Goal: Task Accomplishment & Management: Use online tool/utility

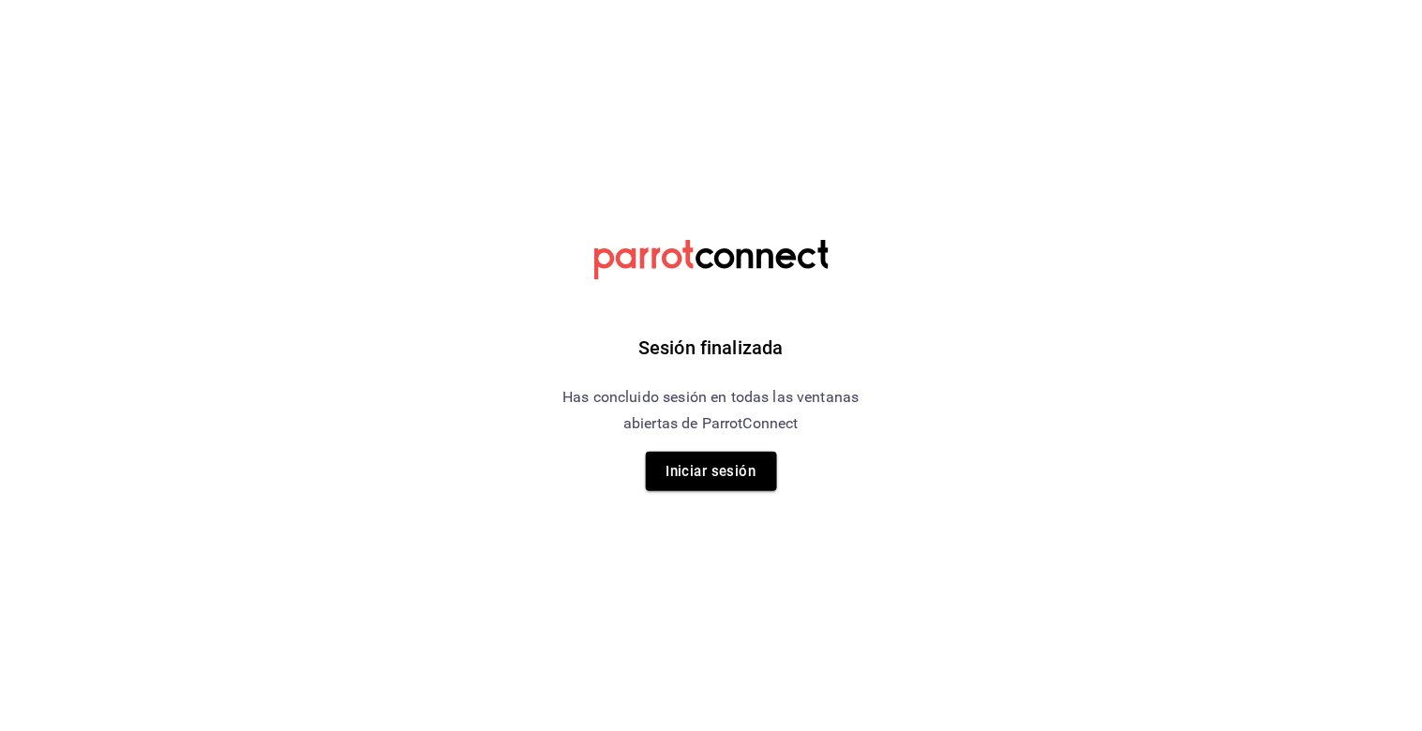
click at [666, 455] on button "Iniciar sesión" at bounding box center [711, 471] width 131 height 39
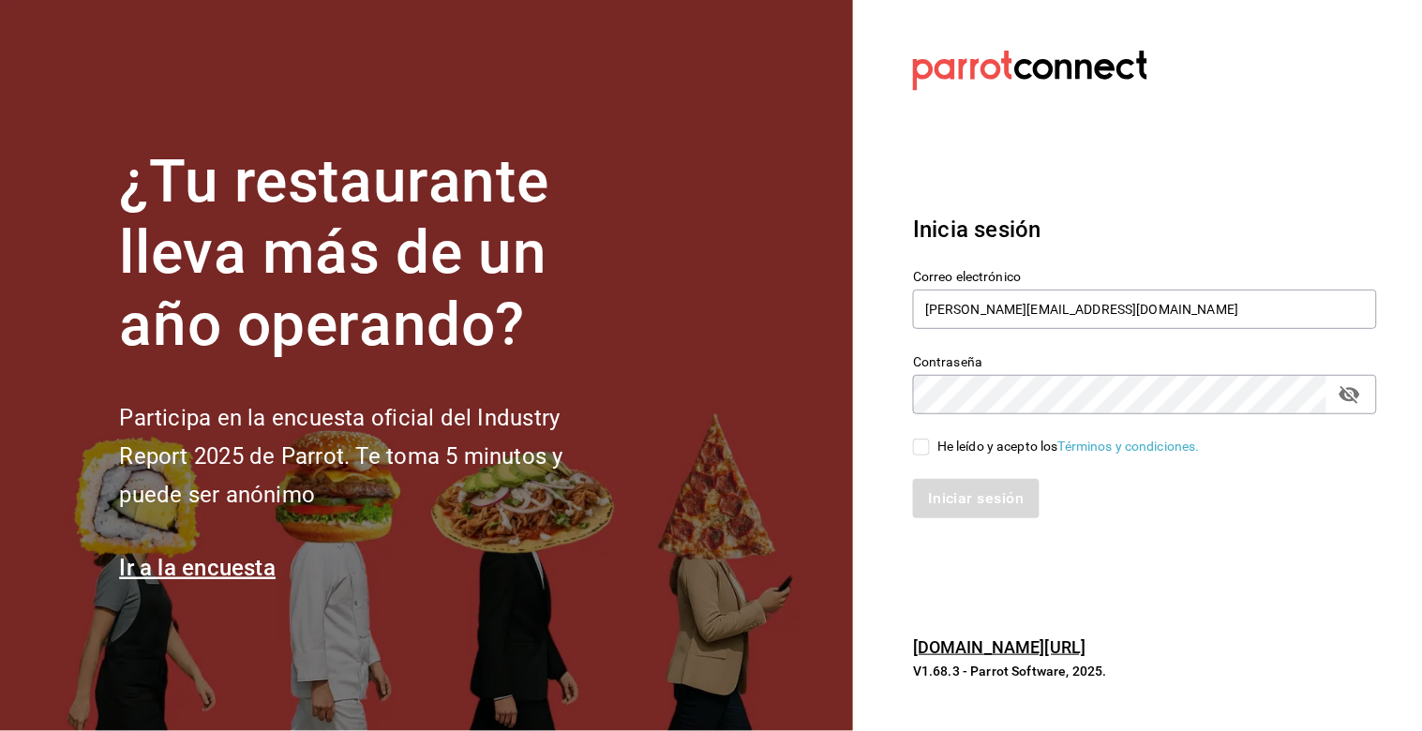
click at [922, 447] on input "He leído y acepto los Términos y condiciones." at bounding box center [921, 447] width 17 height 17
checkbox input "true"
click at [956, 491] on button "Iniciar sesión" at bounding box center [976, 498] width 127 height 39
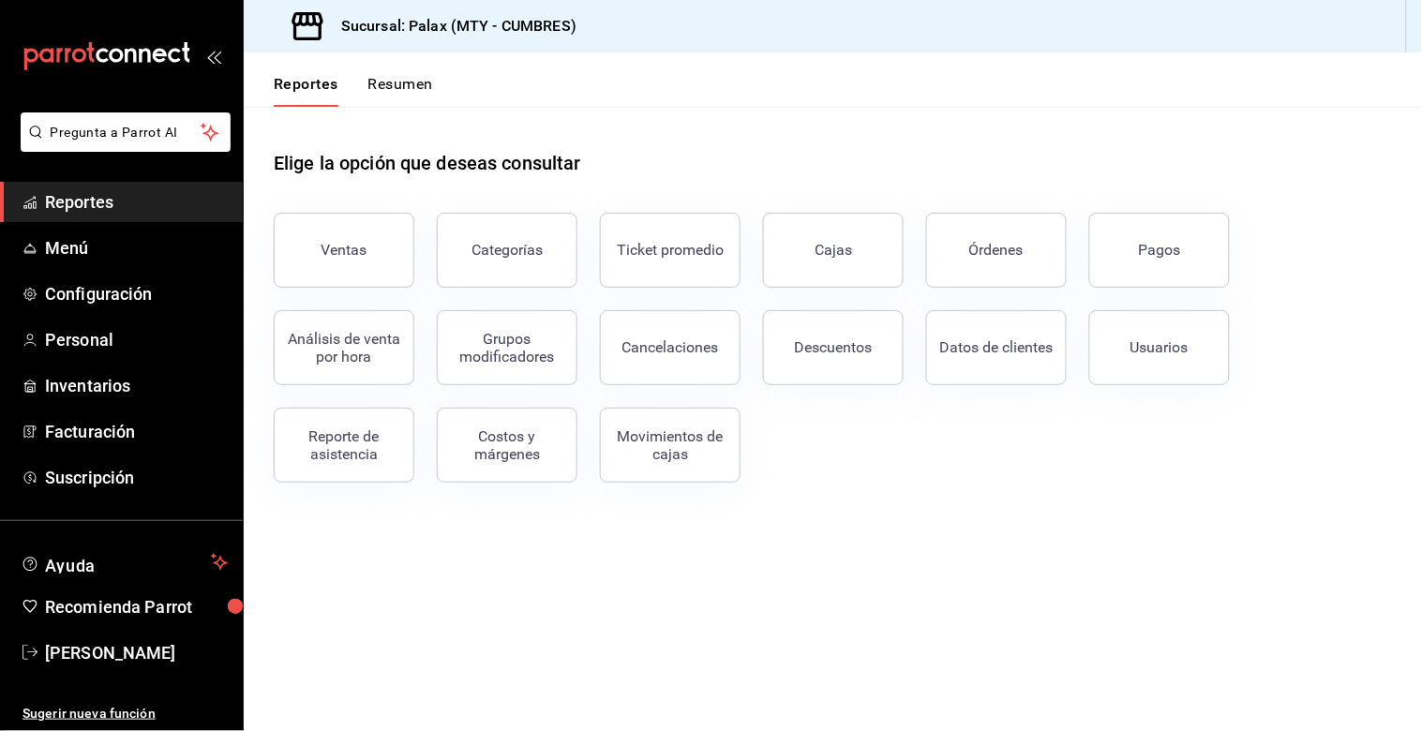
drag, startPoint x: 324, startPoint y: 235, endPoint x: 381, endPoint y: 250, distance: 59.1
click at [325, 231] on button "Ventas" at bounding box center [344, 250] width 141 height 75
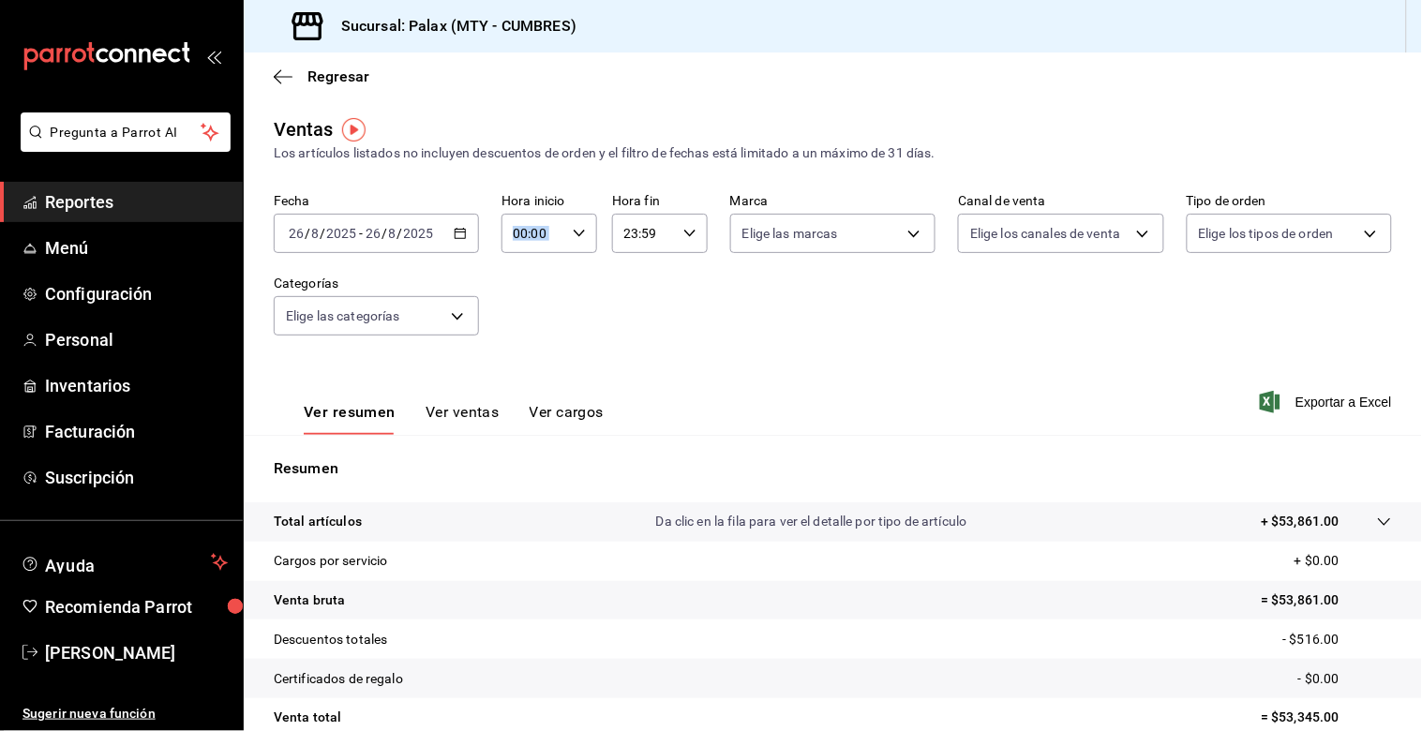
click at [574, 242] on div "00:00 Hora inicio" at bounding box center [549, 233] width 96 height 39
click at [522, 388] on span "07" at bounding box center [522, 388] width 17 height 15
type input "07:00"
click at [686, 239] on div at bounding box center [711, 365] width 1422 height 731
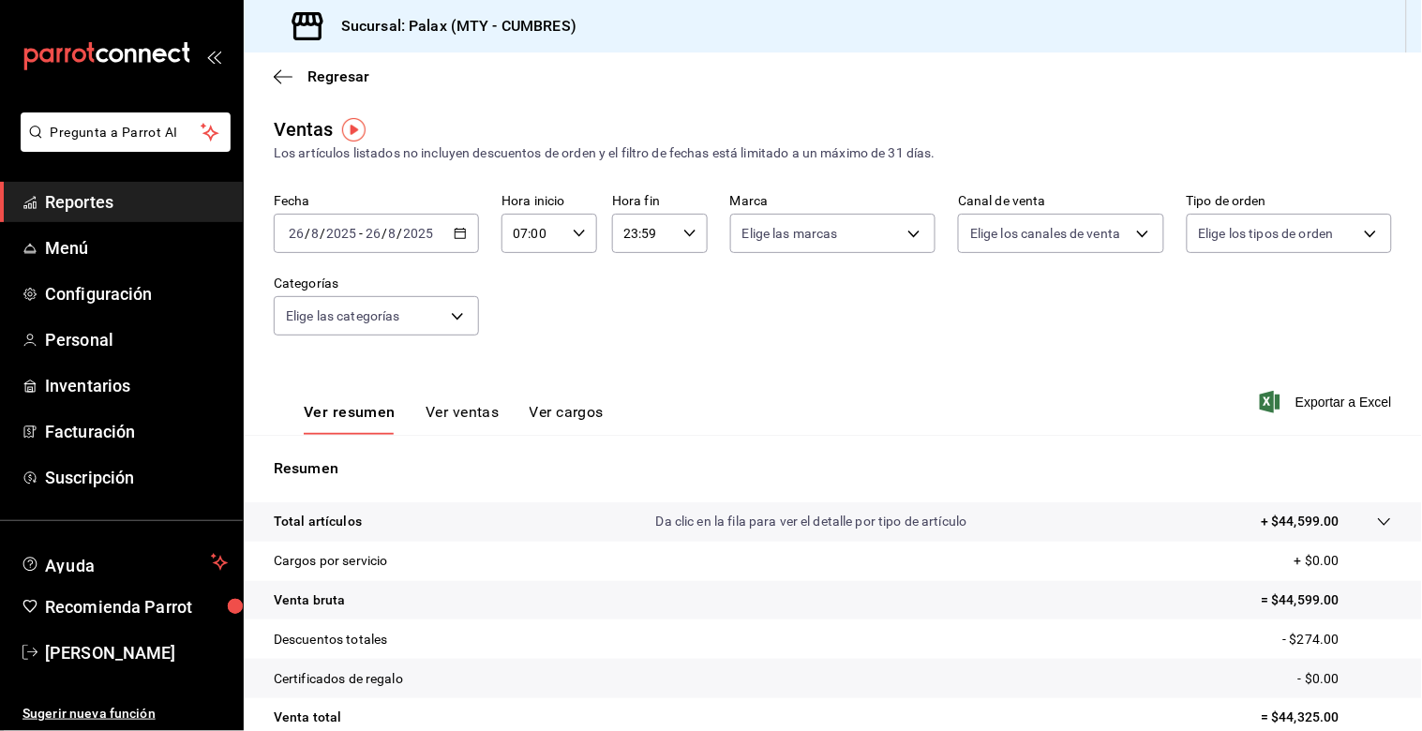
click at [686, 239] on icon "button" at bounding box center [689, 233] width 13 height 13
click at [637, 309] on button "14" at bounding box center [630, 305] width 39 height 37
type input "14:59"
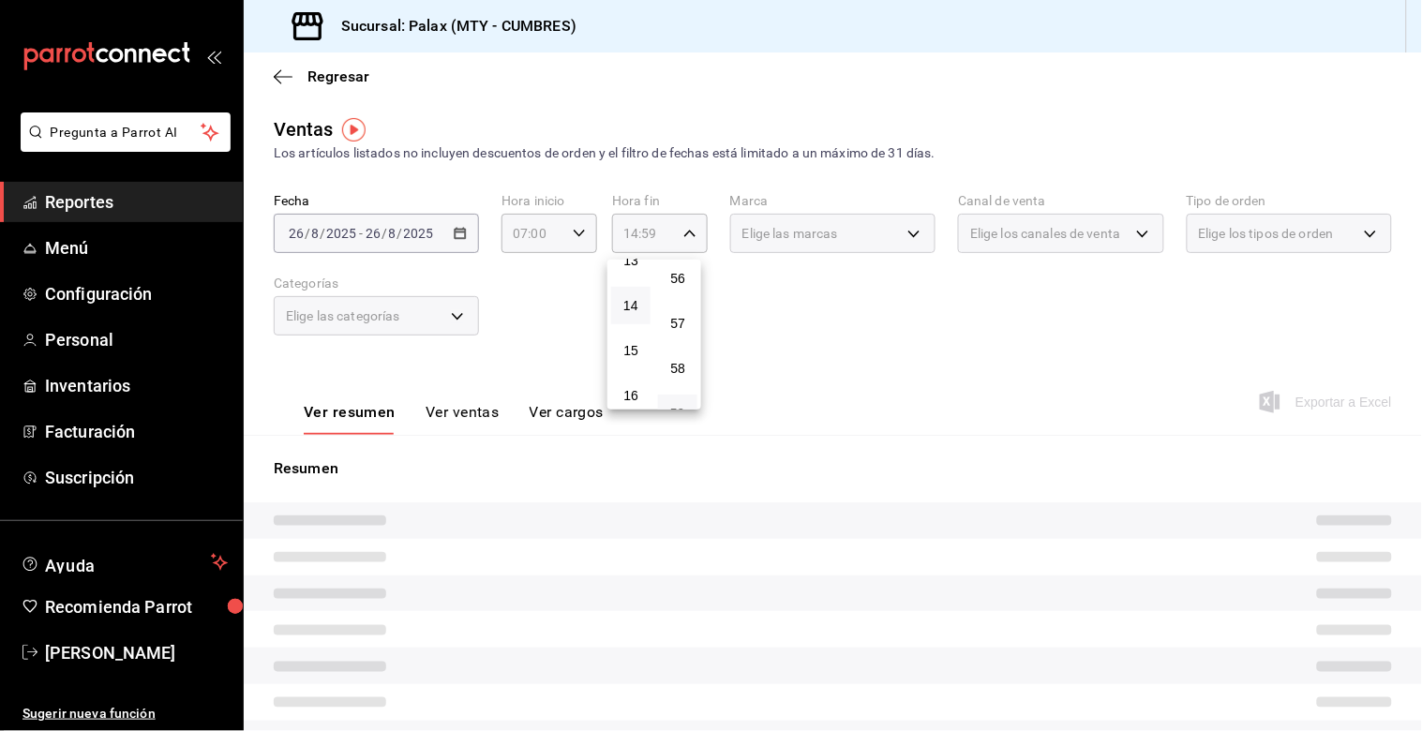
click at [551, 314] on div at bounding box center [711, 365] width 1422 height 731
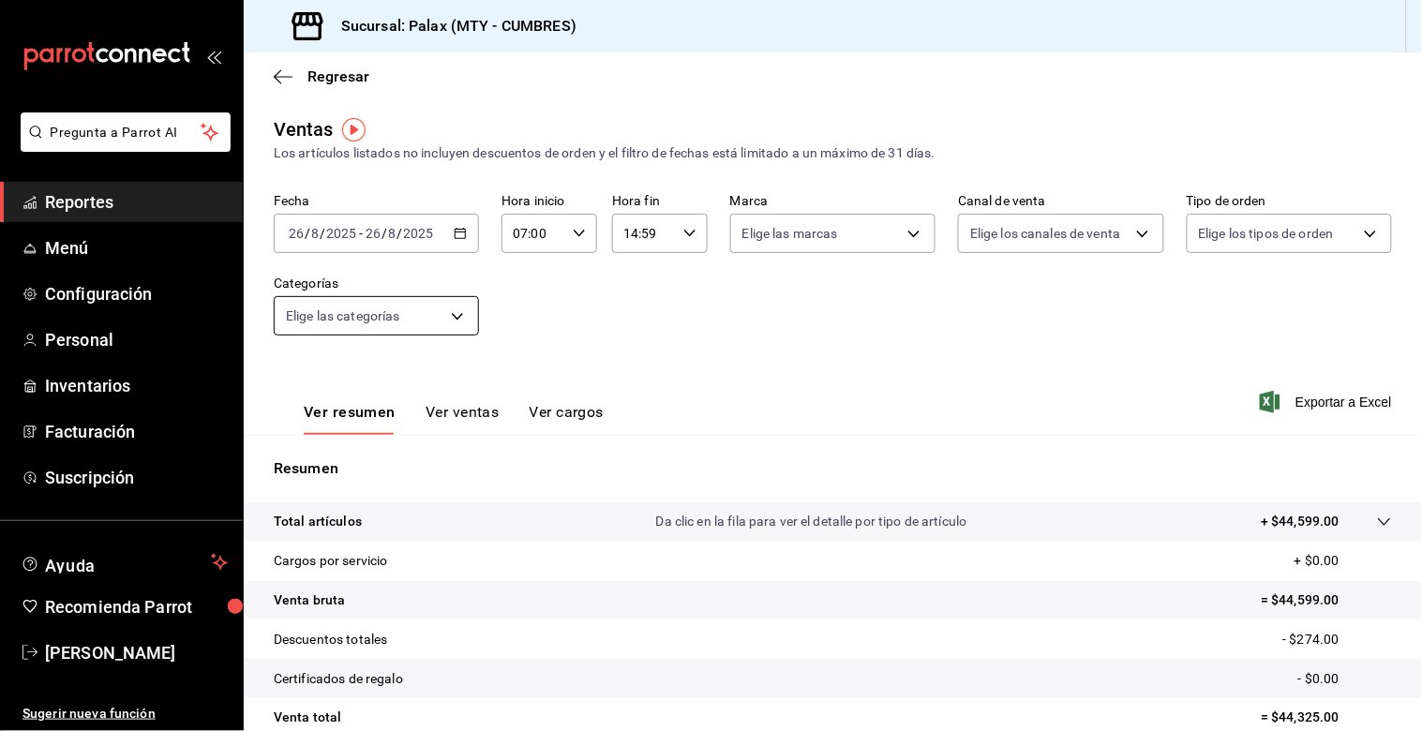
click at [448, 317] on body "Pregunta a Parrot AI Reportes Menú Configuración Personal Inventarios Facturaci…" at bounding box center [711, 365] width 1422 height 731
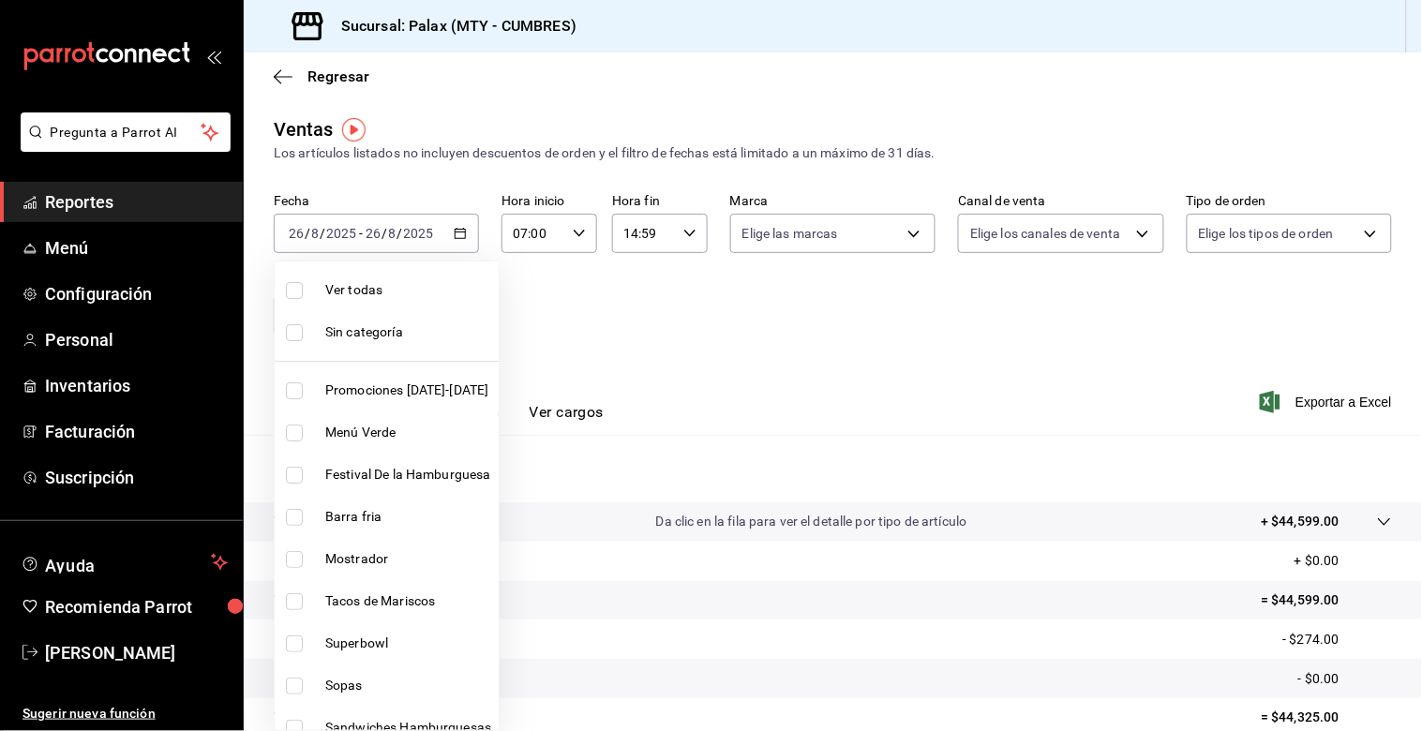
click at [300, 551] on input "checkbox" at bounding box center [294, 559] width 17 height 17
checkbox input "true"
type input "f2dae4ce-bbab-4ca5-92d1-59dc07dbf672"
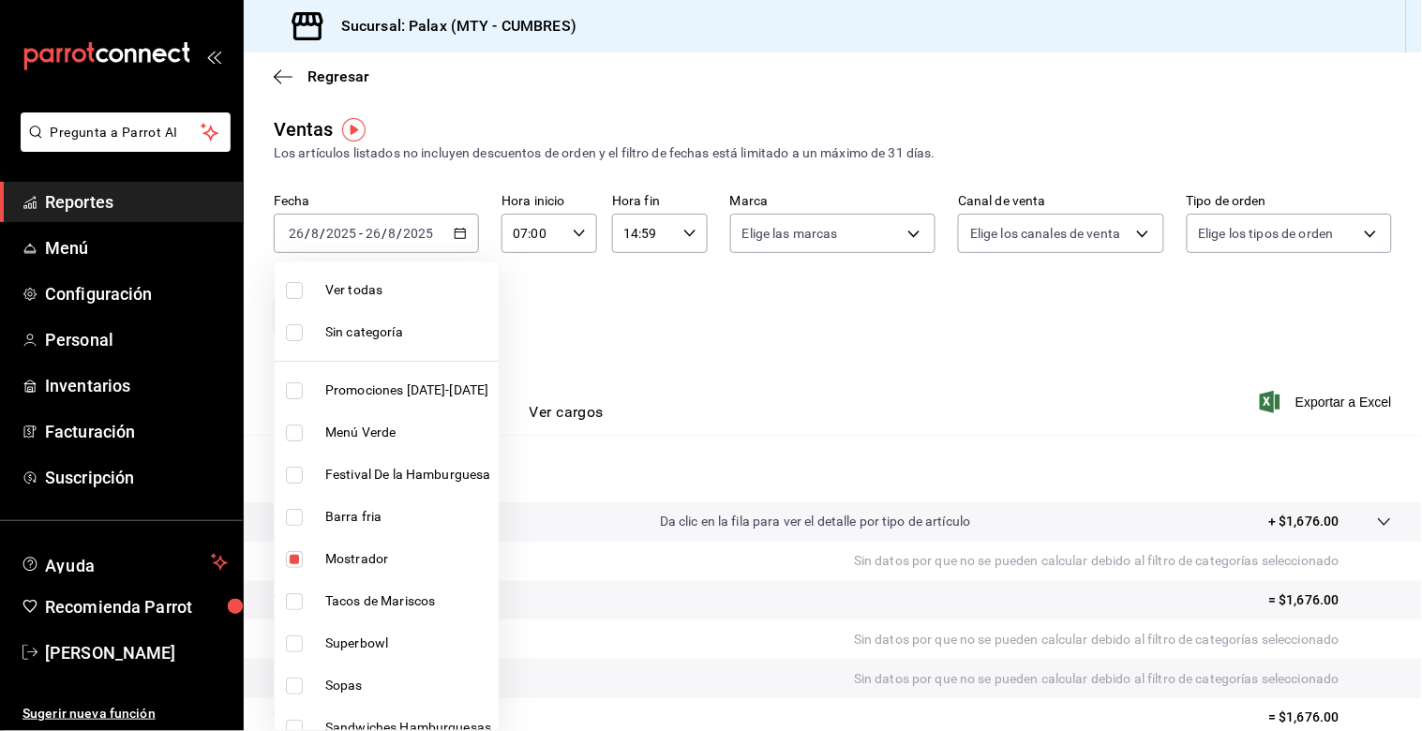
click at [588, 326] on div at bounding box center [711, 365] width 1422 height 731
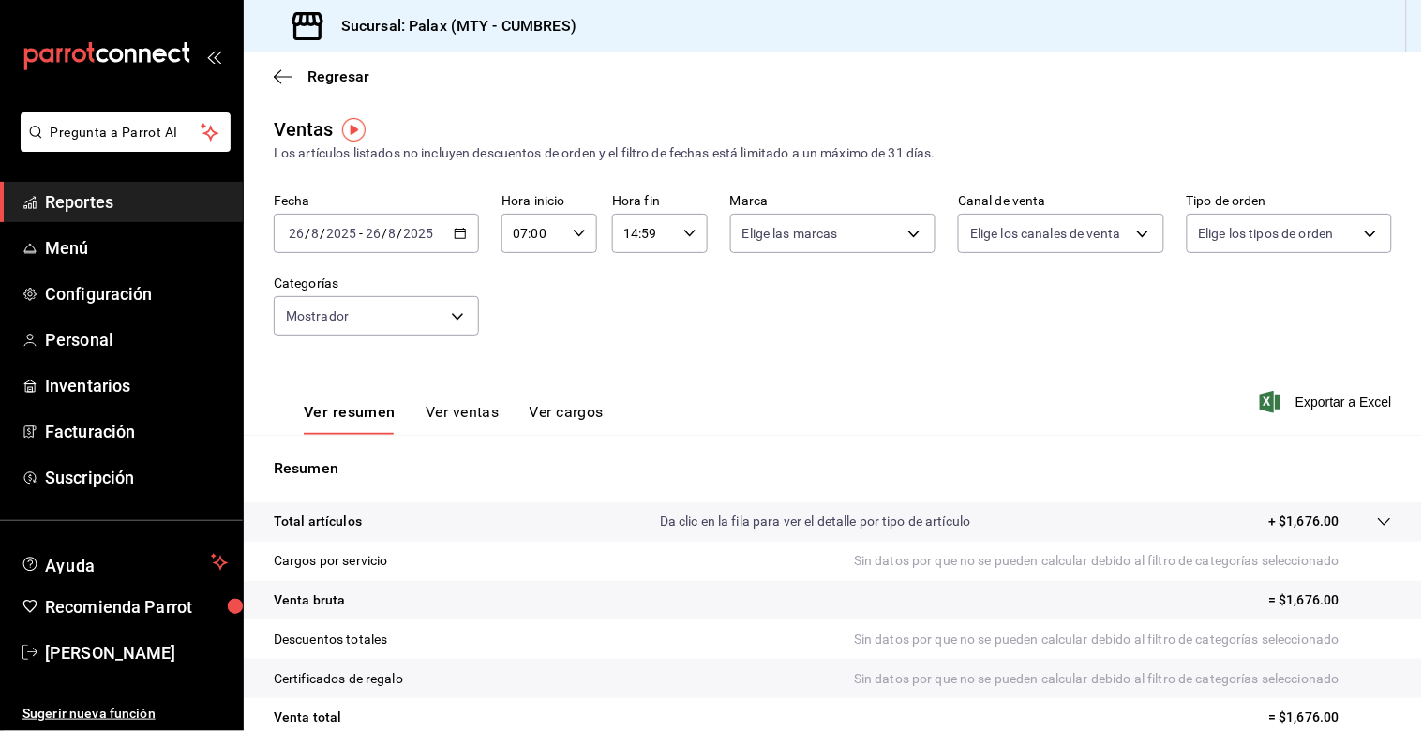
drag, startPoint x: 474, startPoint y: 420, endPoint x: 513, endPoint y: 368, distance: 64.3
click at [475, 420] on button "Ver ventas" at bounding box center [462, 419] width 74 height 32
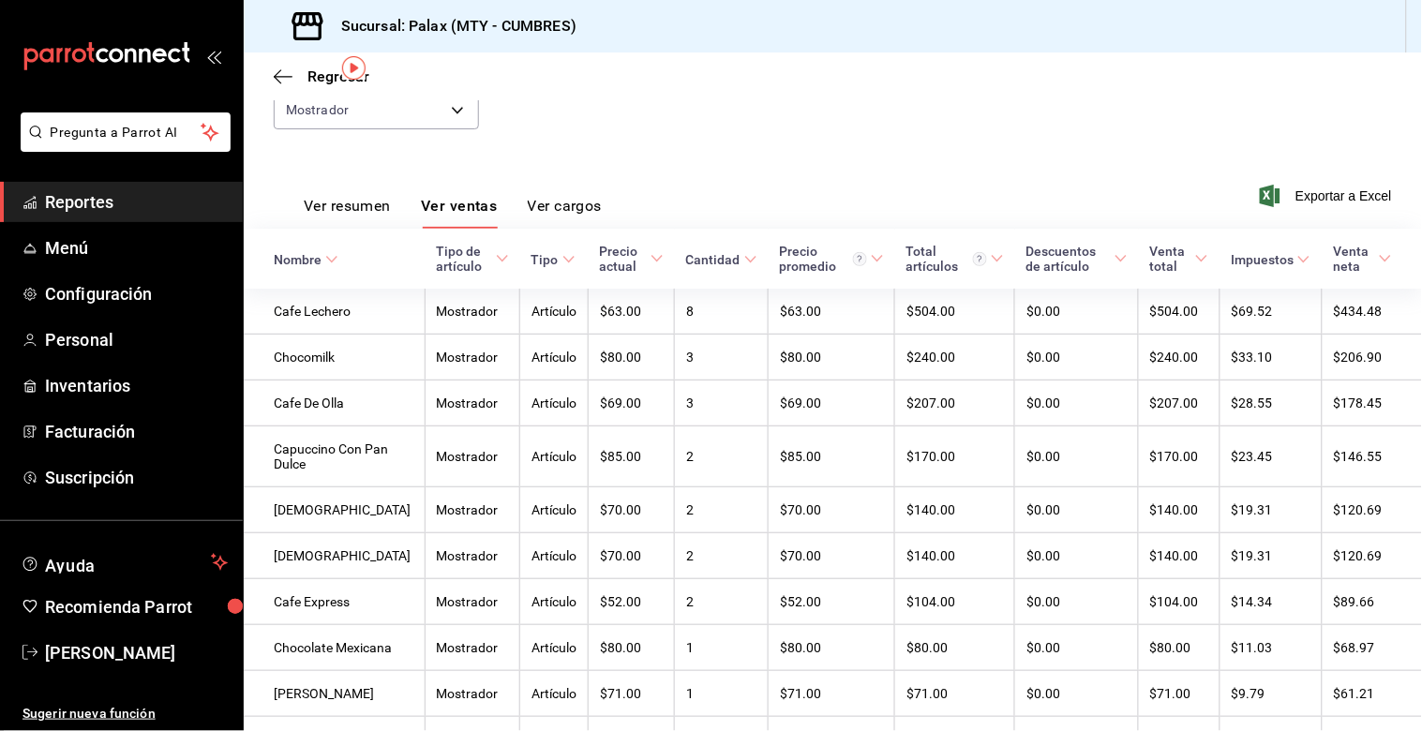
scroll to position [34, 0]
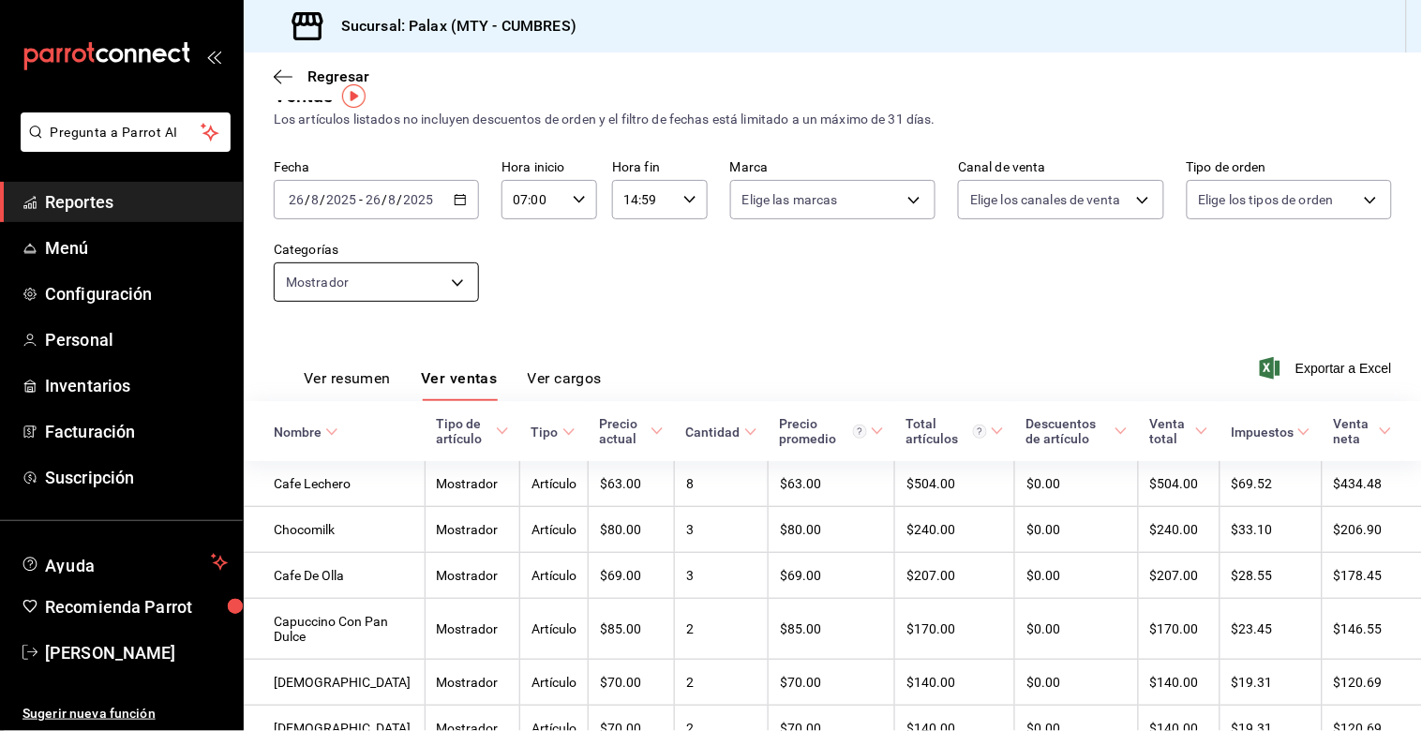
click at [457, 291] on body "Pregunta a Parrot AI Reportes Menú Configuración Personal Inventarios Facturaci…" at bounding box center [711, 365] width 1422 height 731
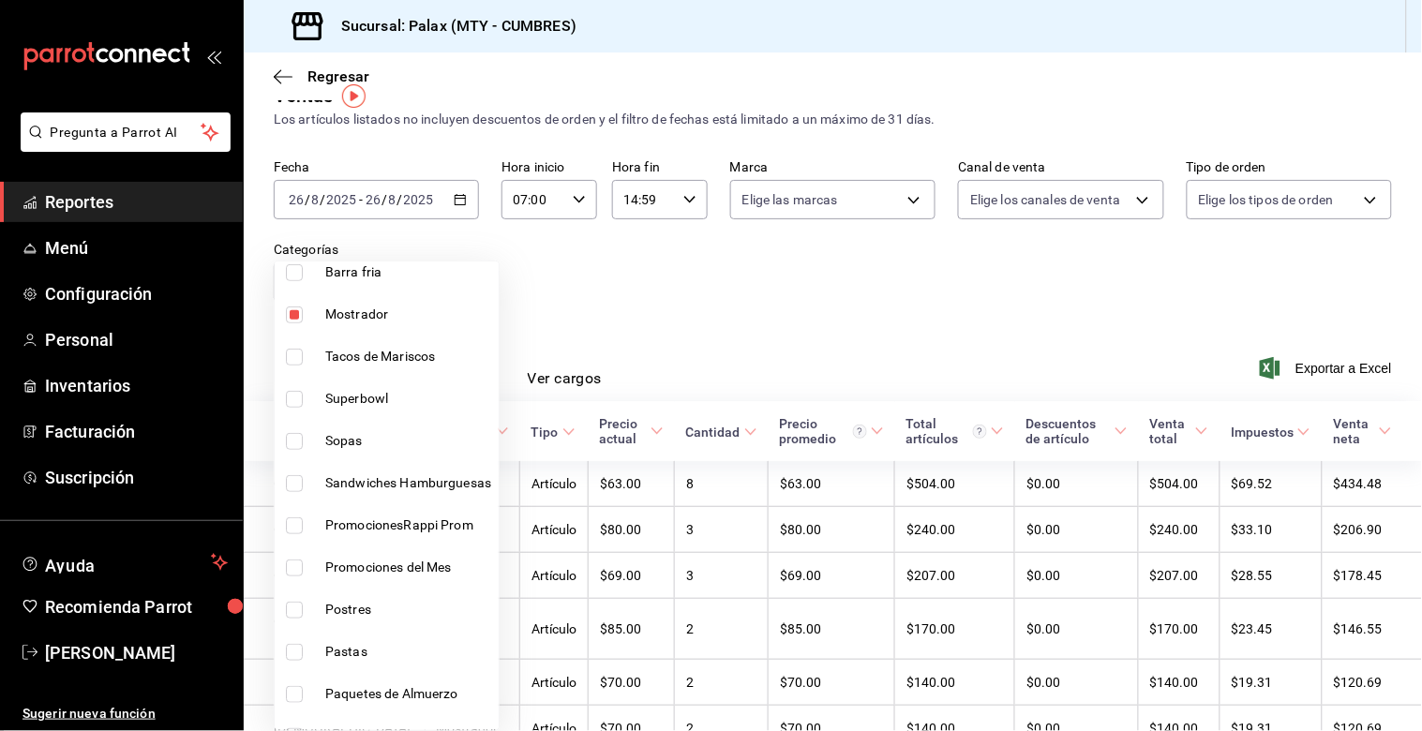
scroll to position [208, 0]
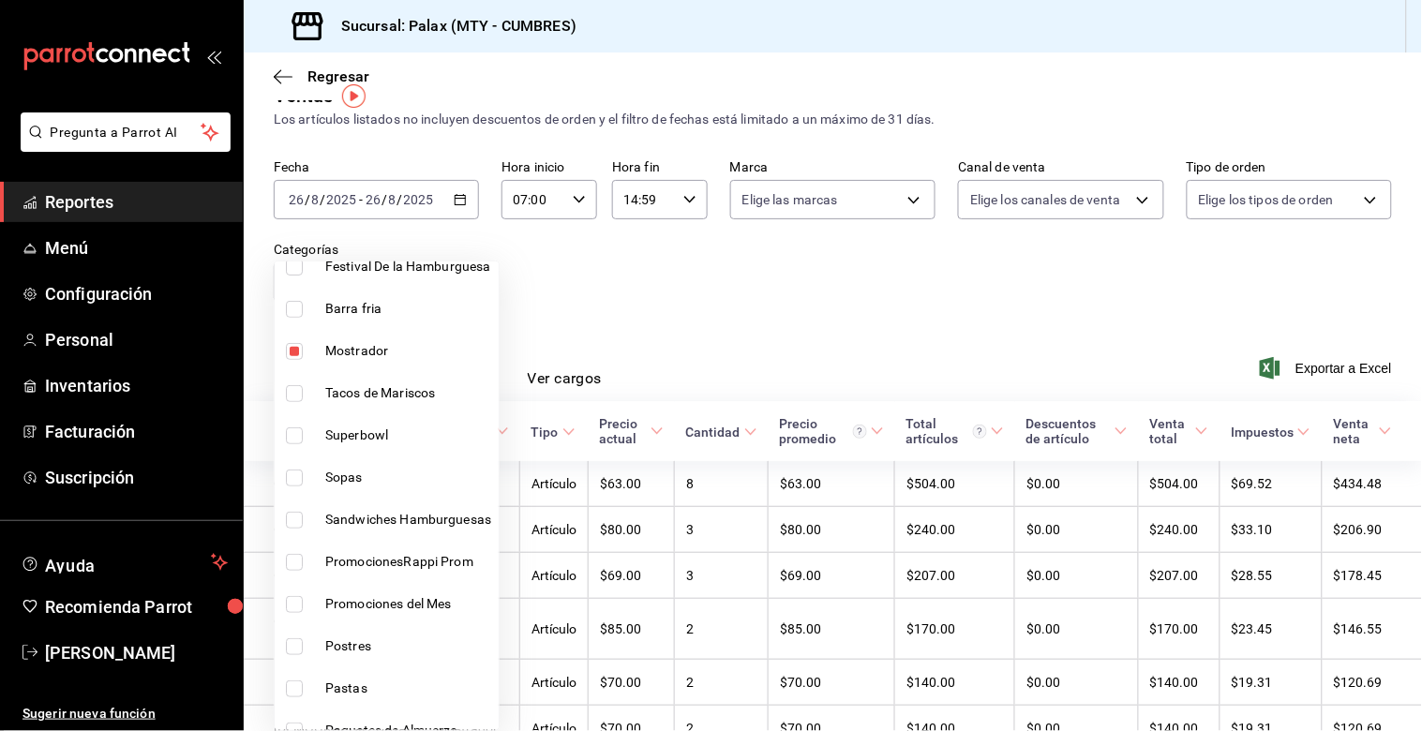
click at [300, 350] on input "checkbox" at bounding box center [294, 351] width 17 height 17
checkbox input "false"
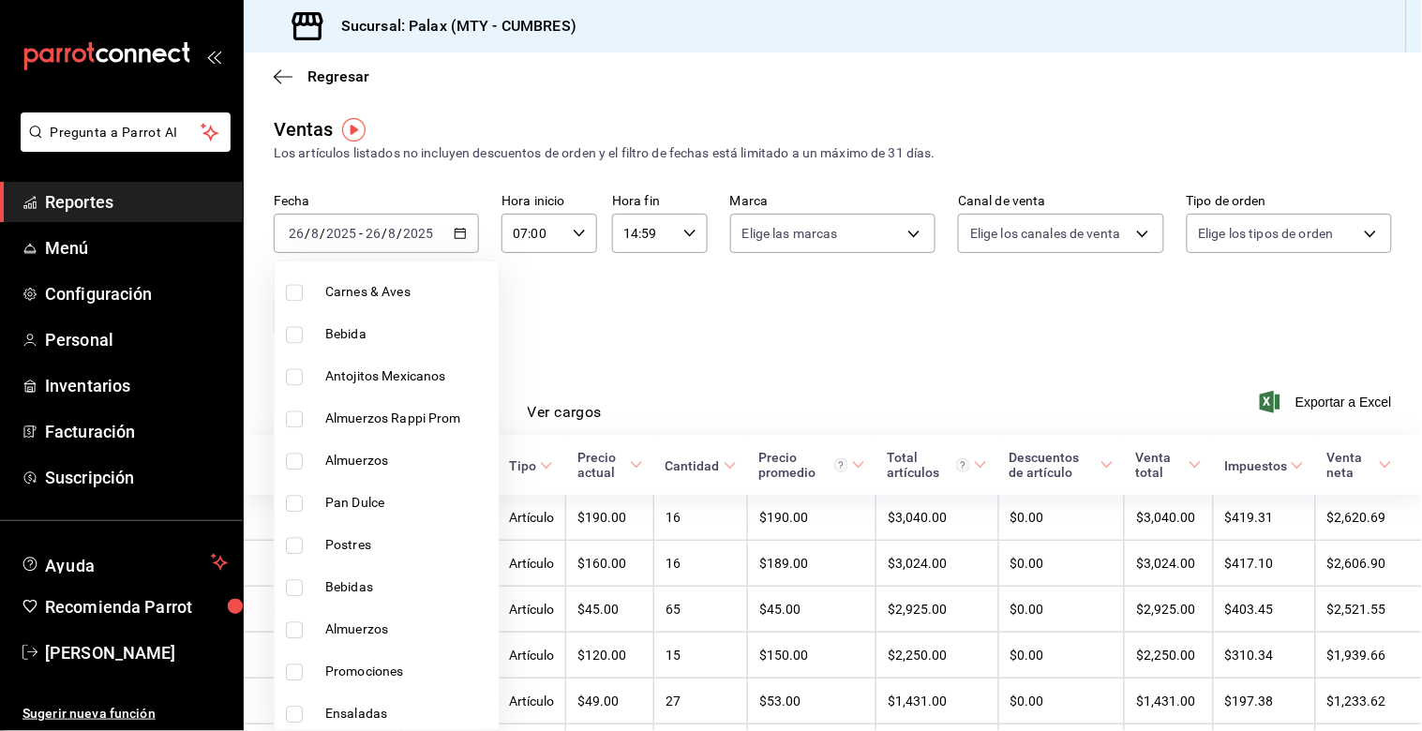
scroll to position [1145, 0]
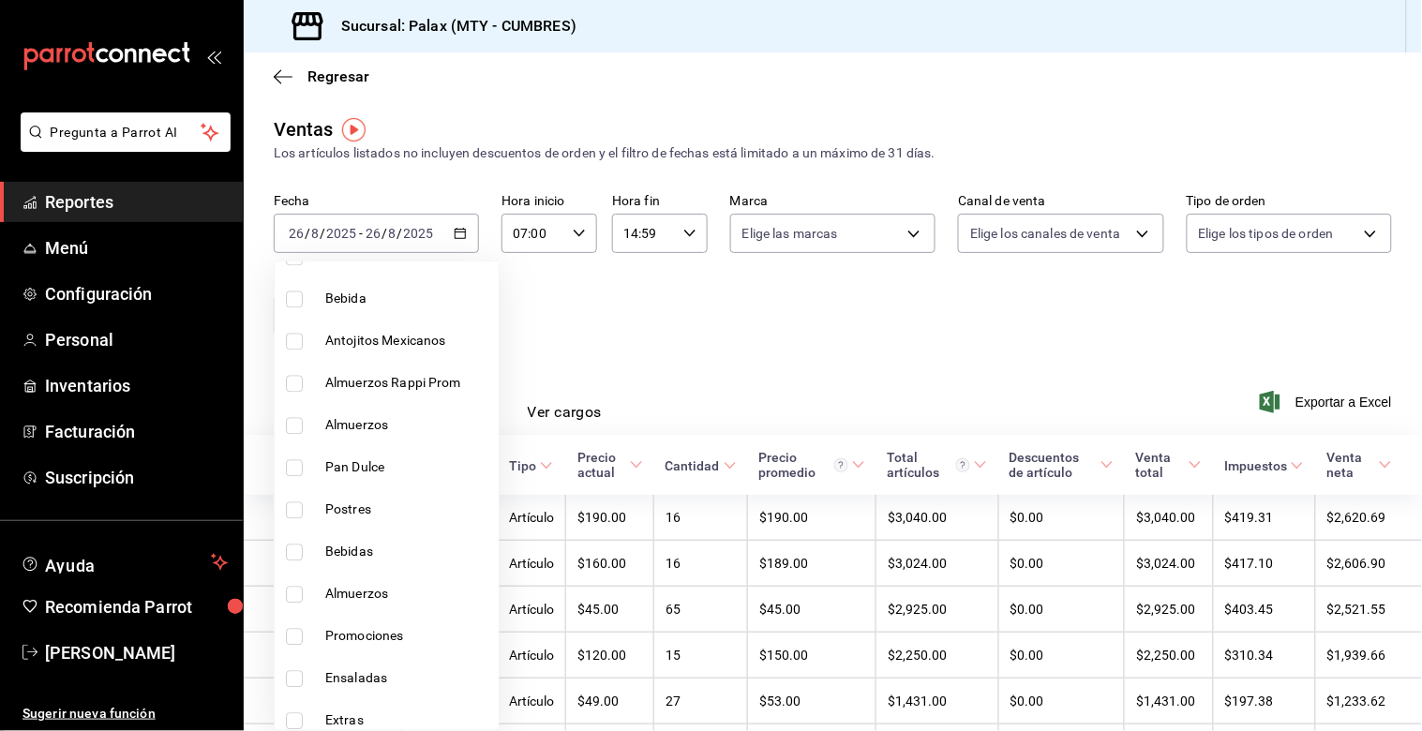
click at [298, 549] on input "checkbox" at bounding box center [294, 552] width 17 height 17
checkbox input "true"
type input "0d33943e-a888-4711-965c-7ed043932b8f"
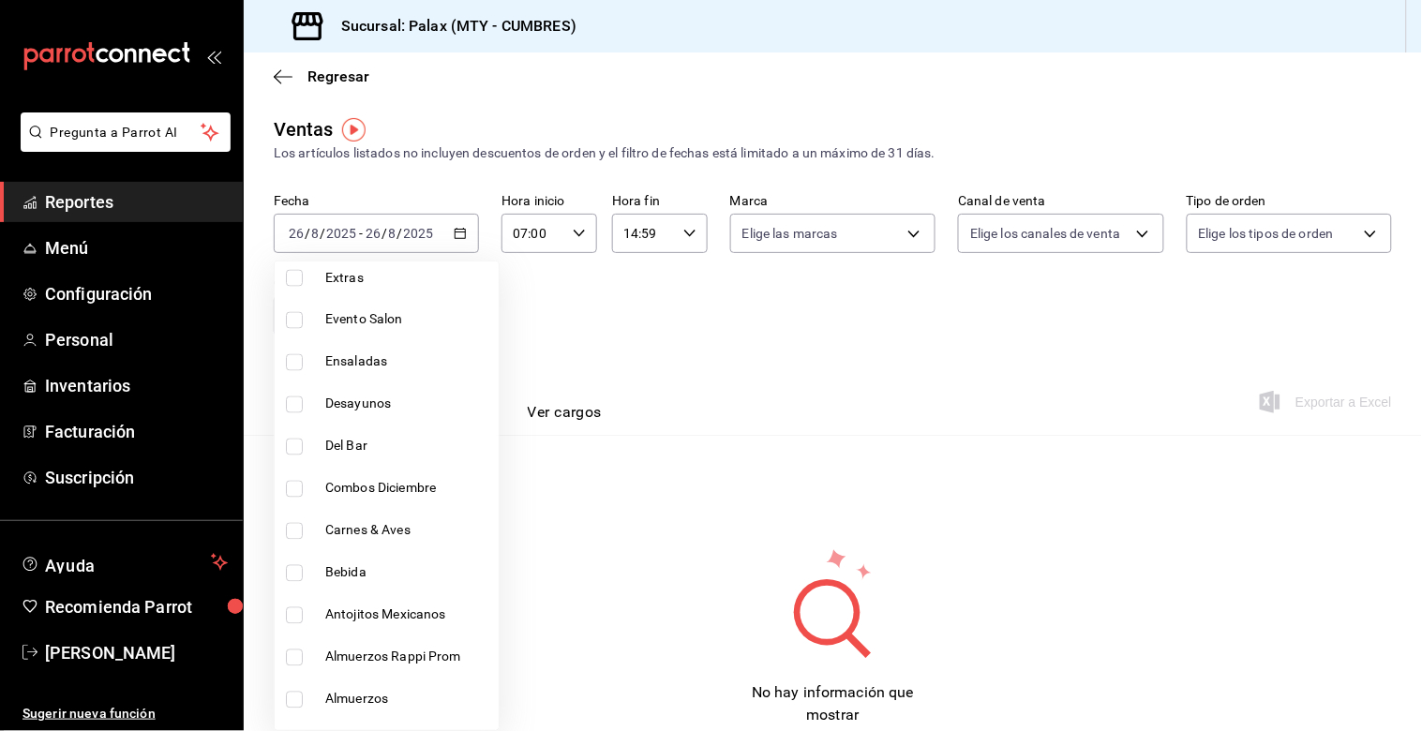
scroll to position [845, 0]
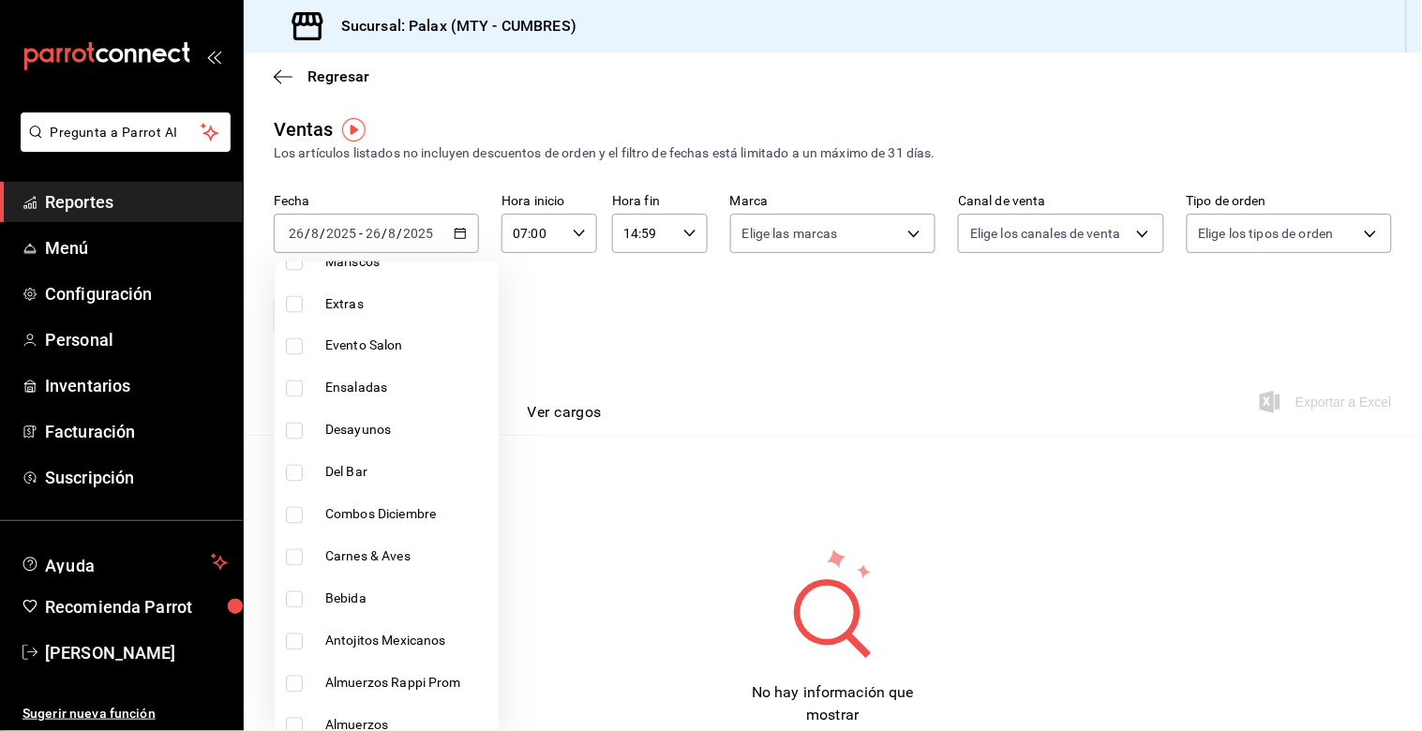
click at [296, 479] on input "checkbox" at bounding box center [294, 473] width 17 height 17
checkbox input "true"
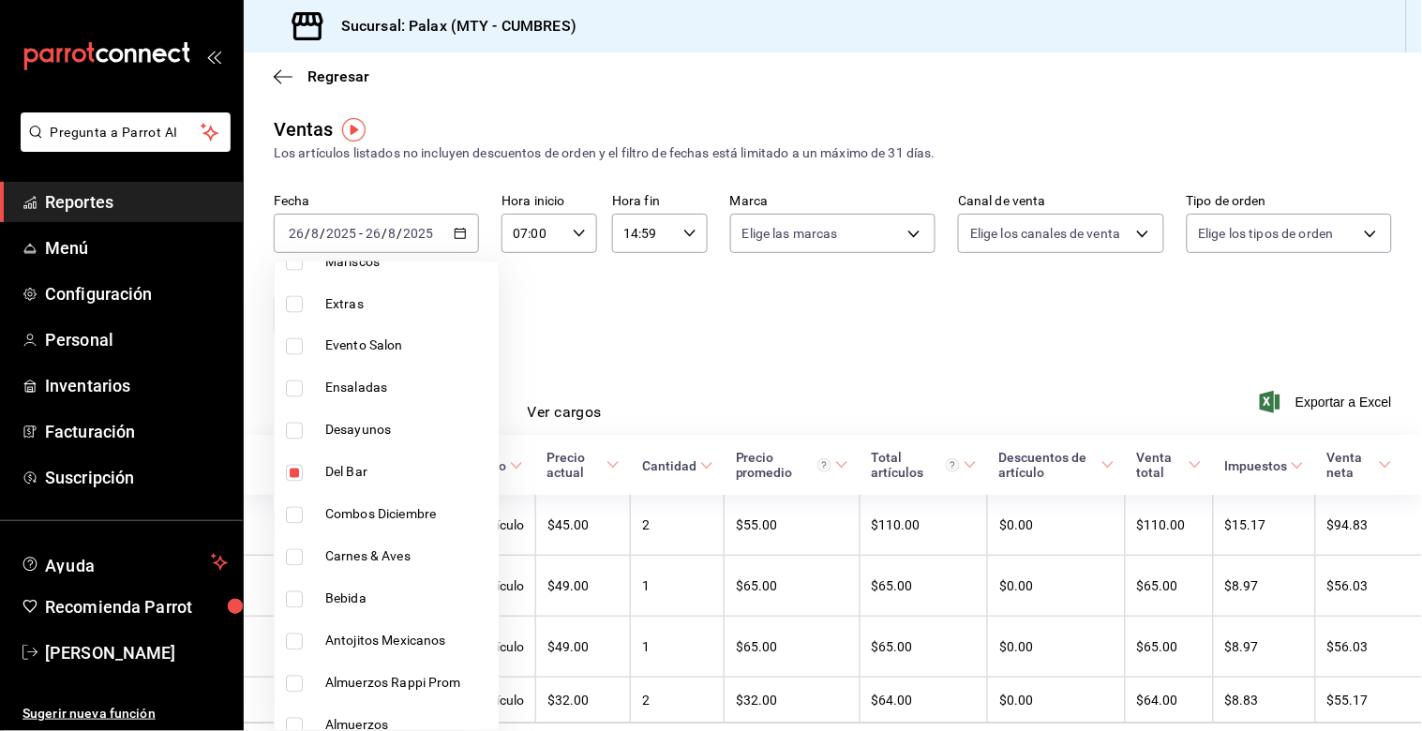
click at [673, 326] on div at bounding box center [711, 365] width 1422 height 731
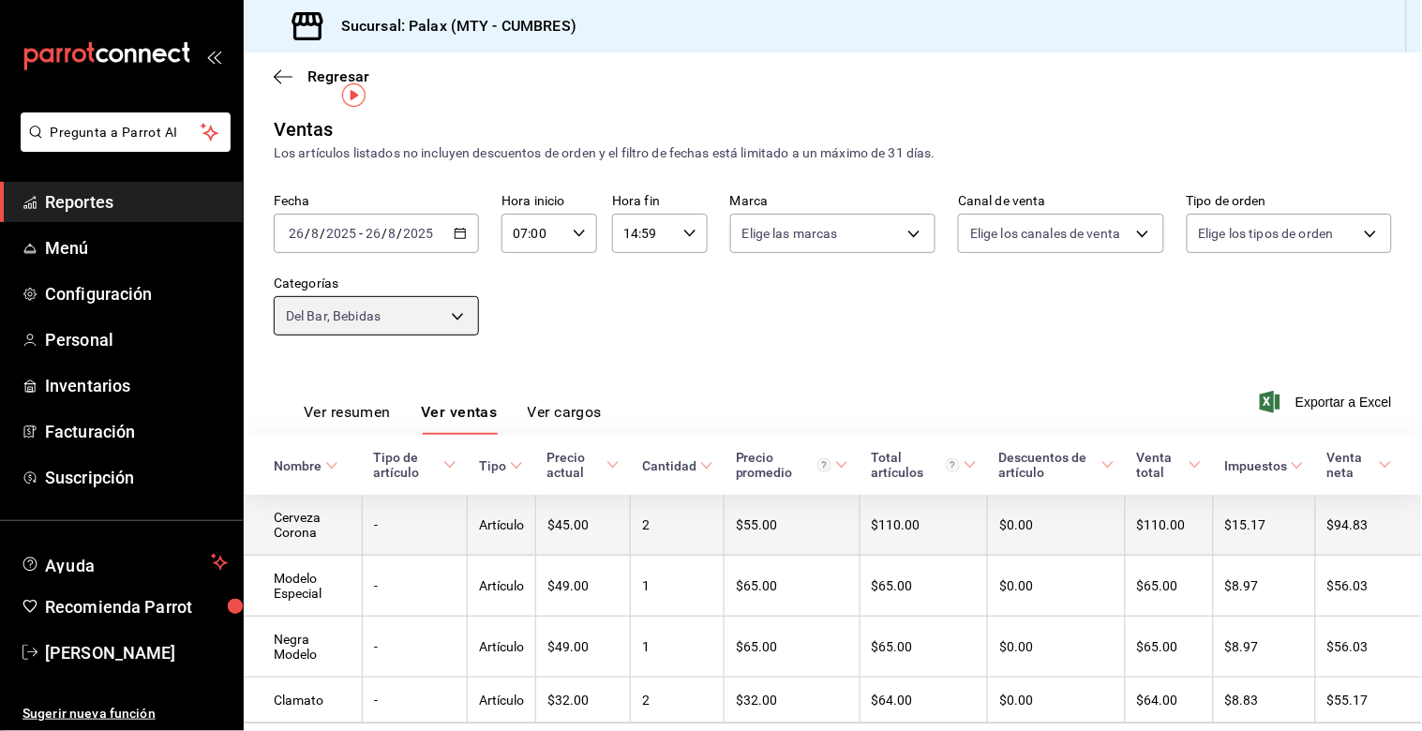
scroll to position [67, 0]
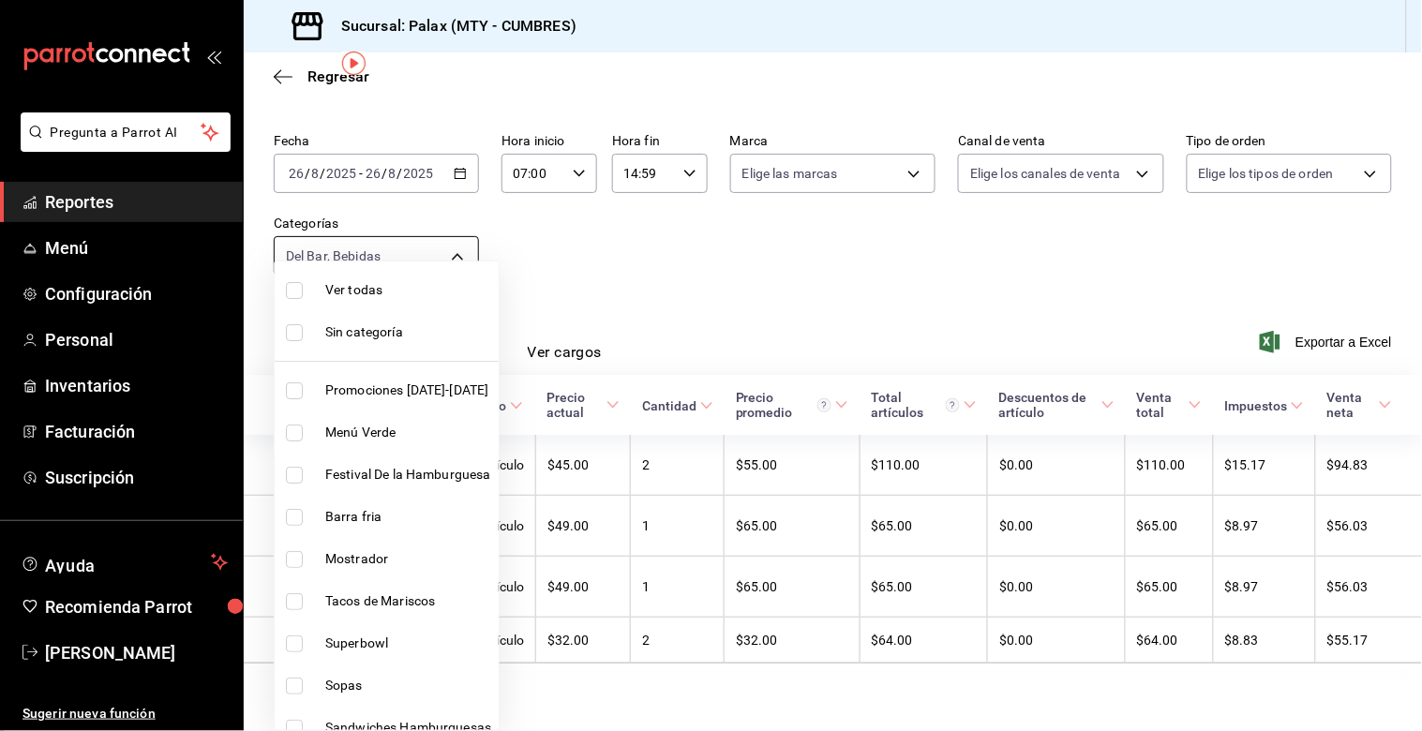
click at [454, 251] on body "Pregunta a Parrot AI Reportes Menú Configuración Personal Inventarios Facturaci…" at bounding box center [711, 365] width 1422 height 731
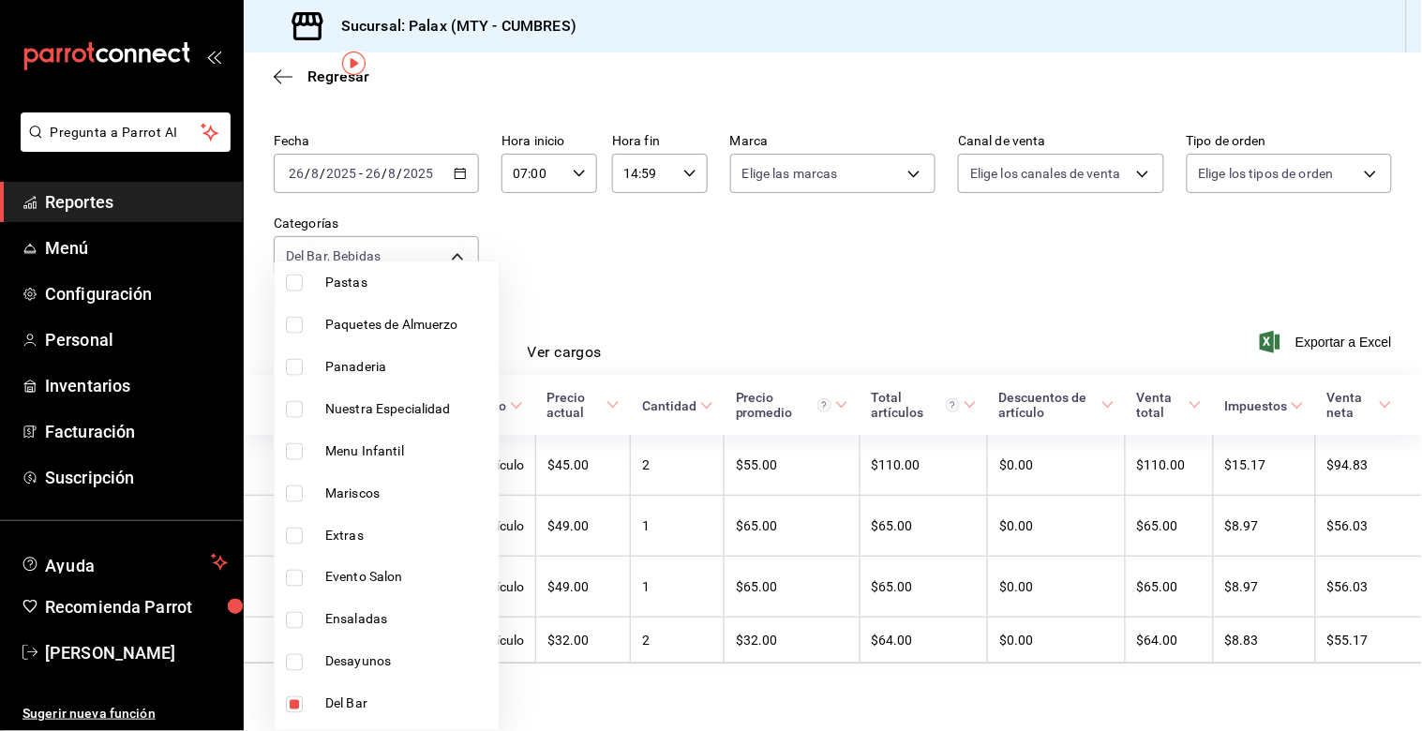
scroll to position [624, 0]
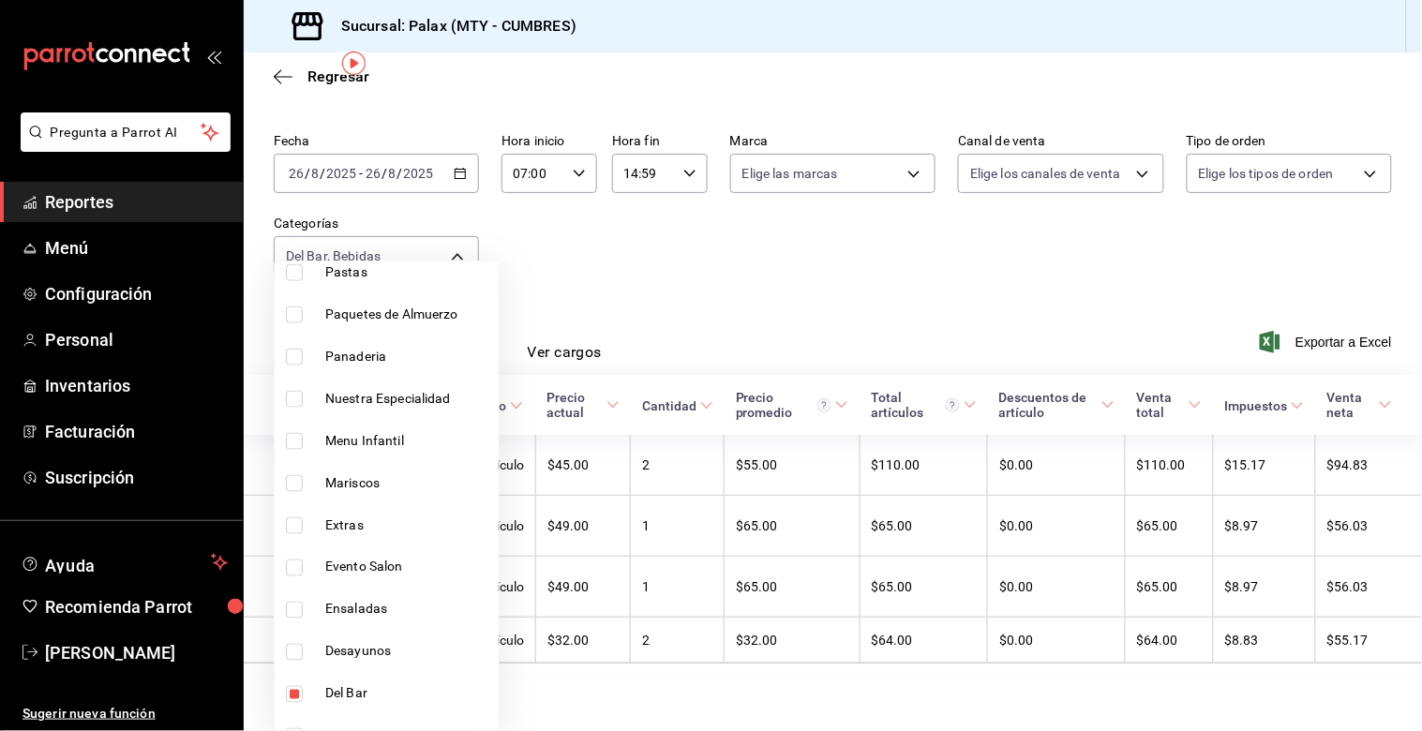
click at [293, 700] on li "Del Bar" at bounding box center [387, 694] width 224 height 42
type input "0d33943e-a888-4711-965c-7ed043932b8f"
checkbox input "false"
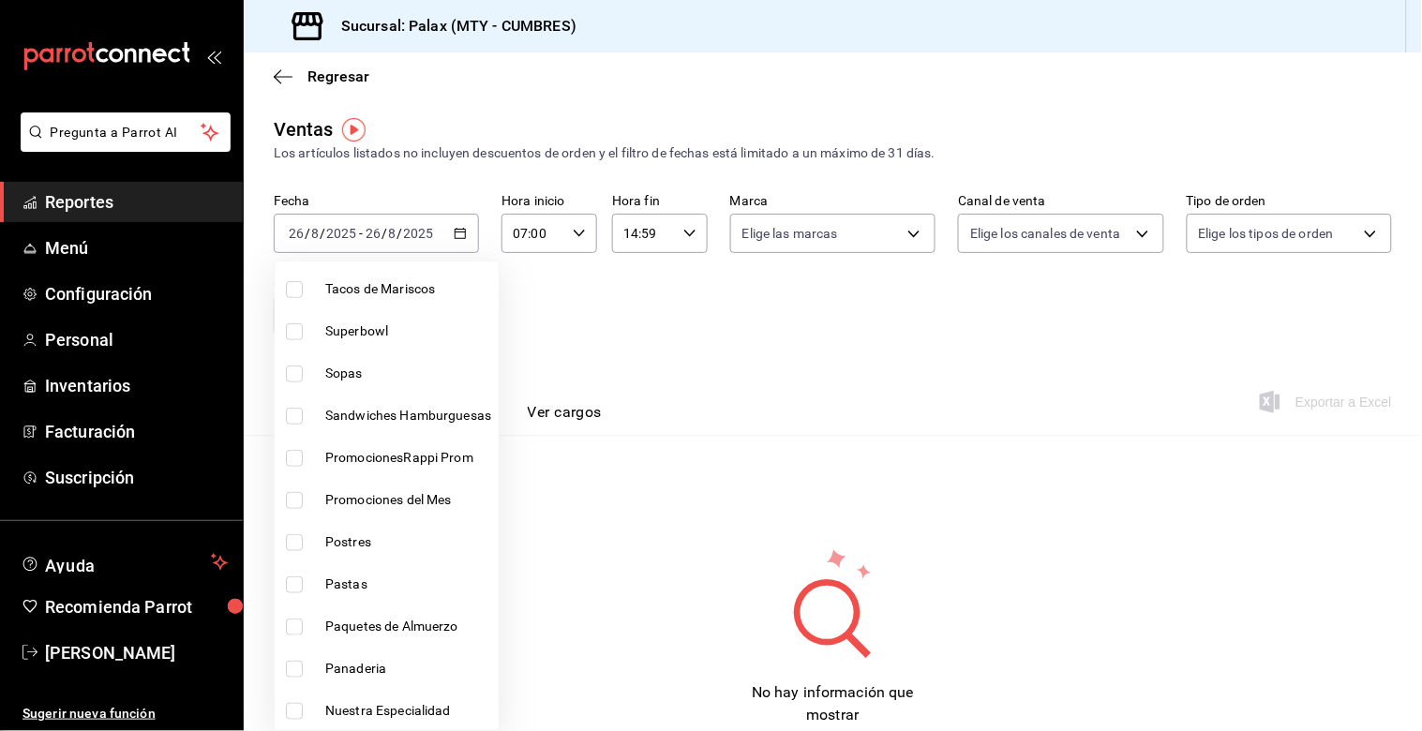
scroll to position [416, 0]
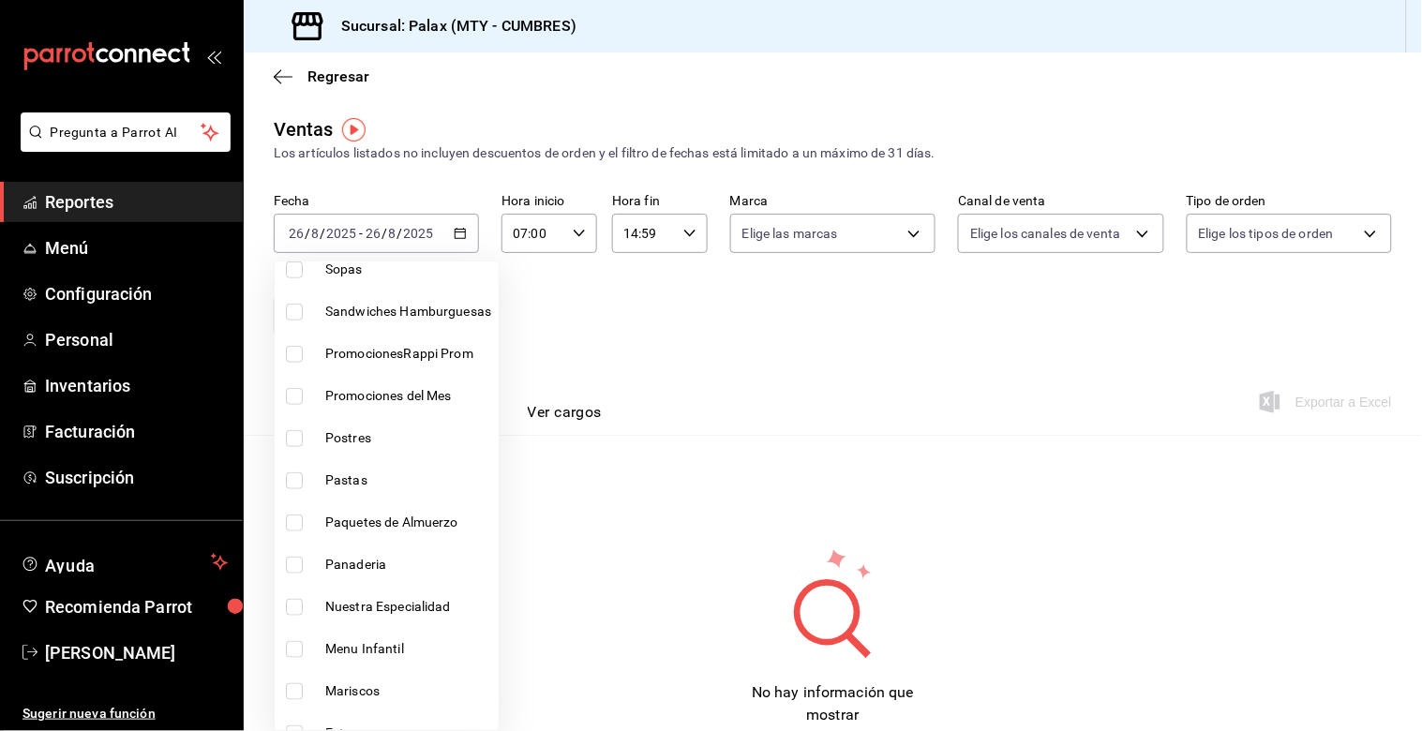
click at [294, 559] on input "checkbox" at bounding box center [294, 565] width 17 height 17
checkbox input "true"
type input "0d33943e-a888-4711-965c-7ed043932b8f,c1857e69-1263-4738-8070-fa69687f0395"
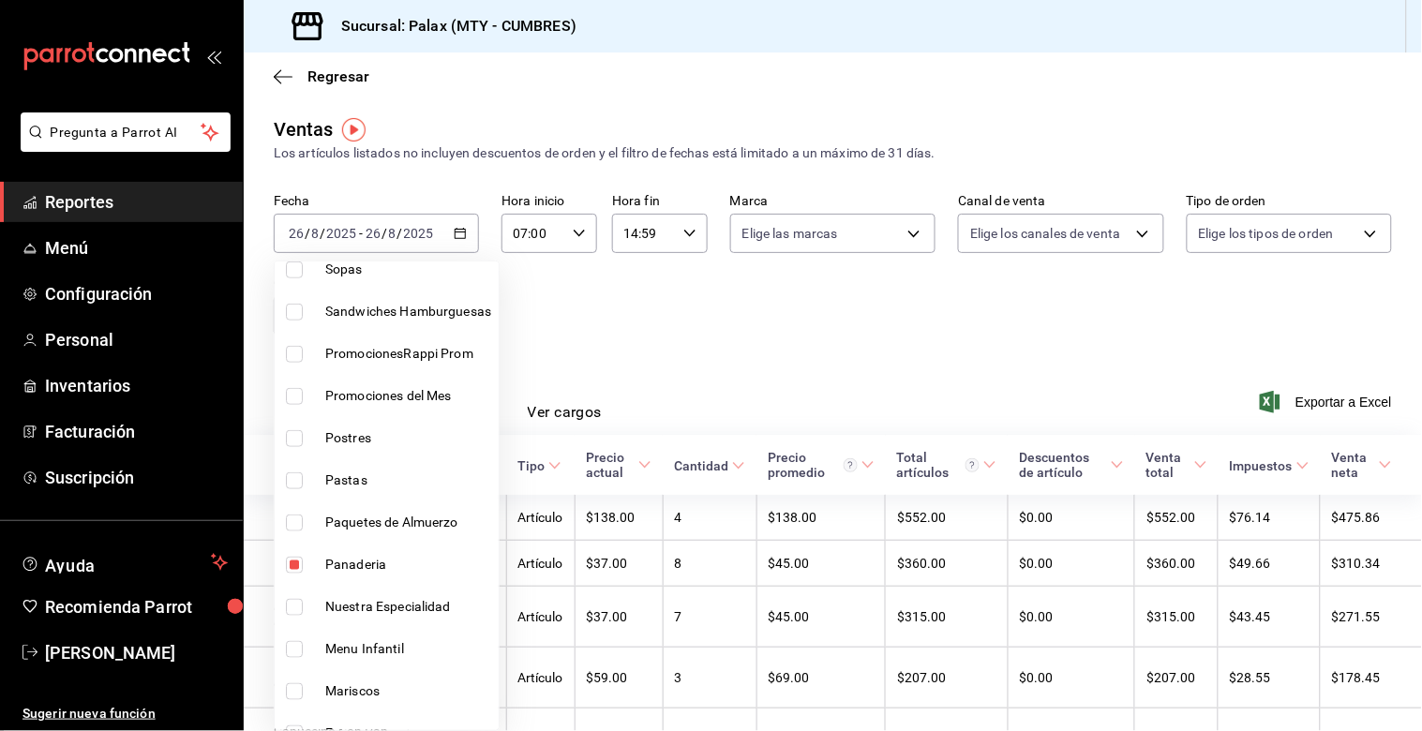
click at [633, 353] on div at bounding box center [711, 365] width 1422 height 731
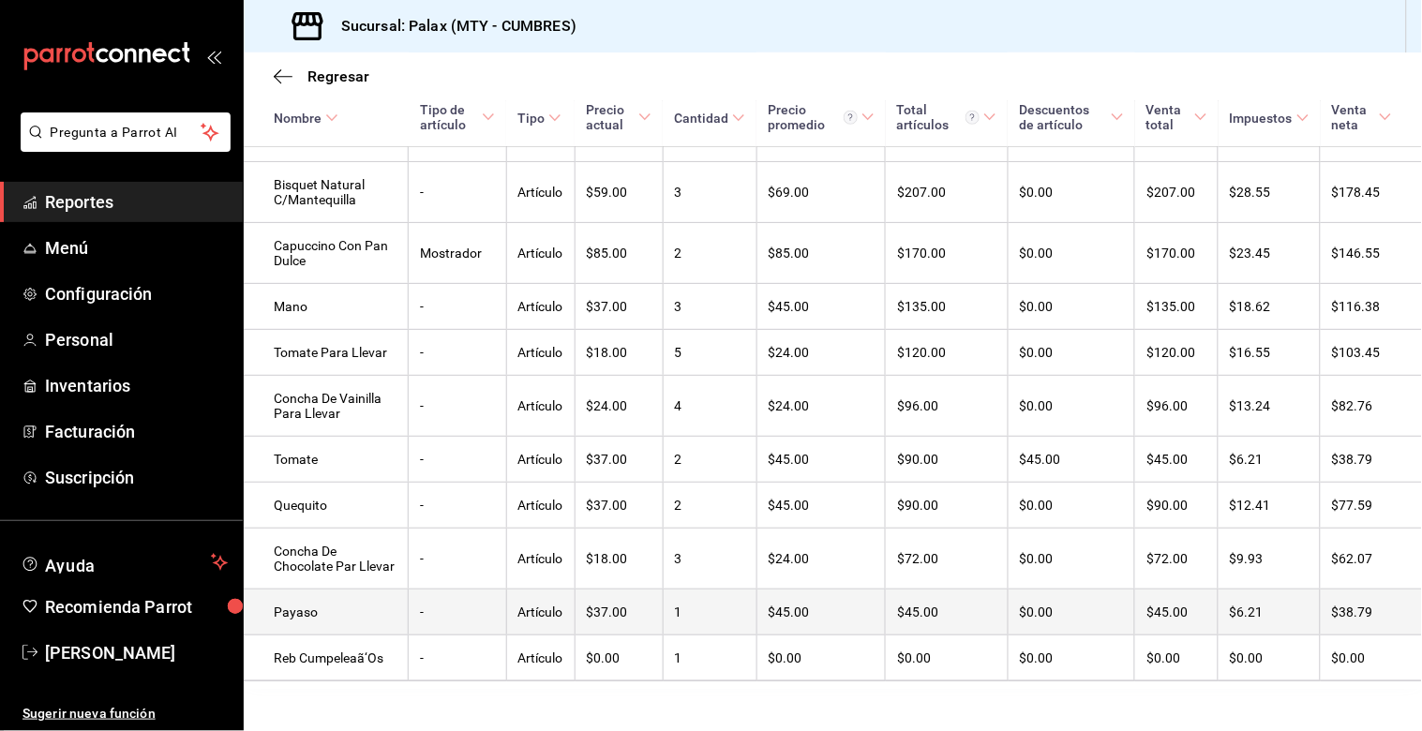
scroll to position [567, 0]
